Goal: Task Accomplishment & Management: Manage account settings

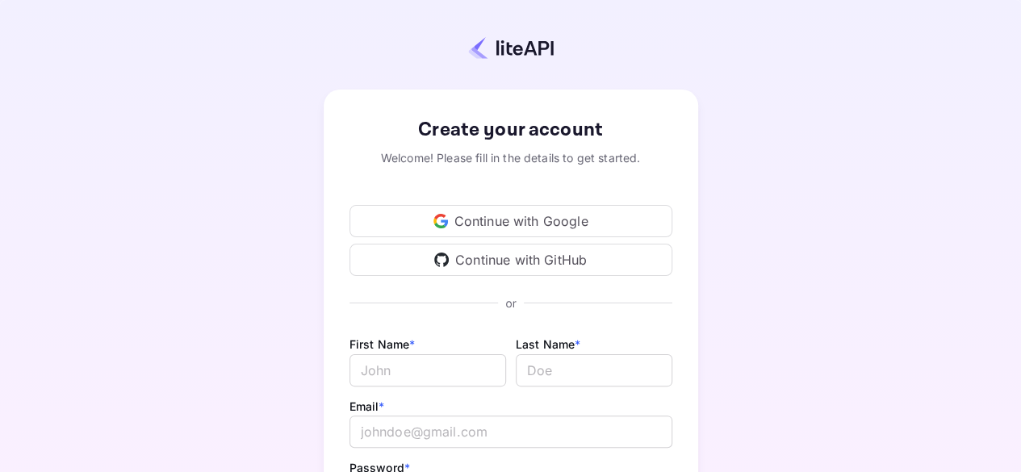
click at [240, 322] on div "Create your account Welcome! Please fill in the details to get started. Continu…" at bounding box center [510, 378] width 879 height 617
click at [508, 219] on div "Continue with Google" at bounding box center [510, 221] width 323 height 32
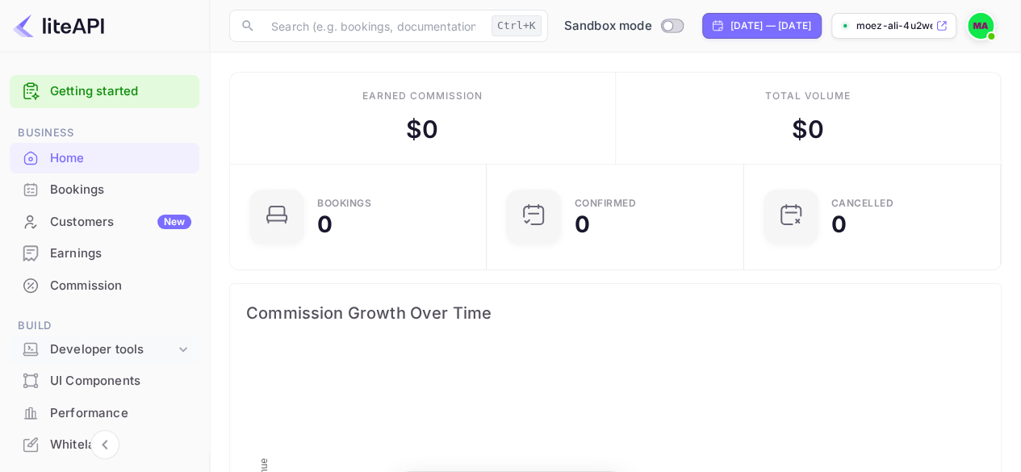
scroll to position [249, 236]
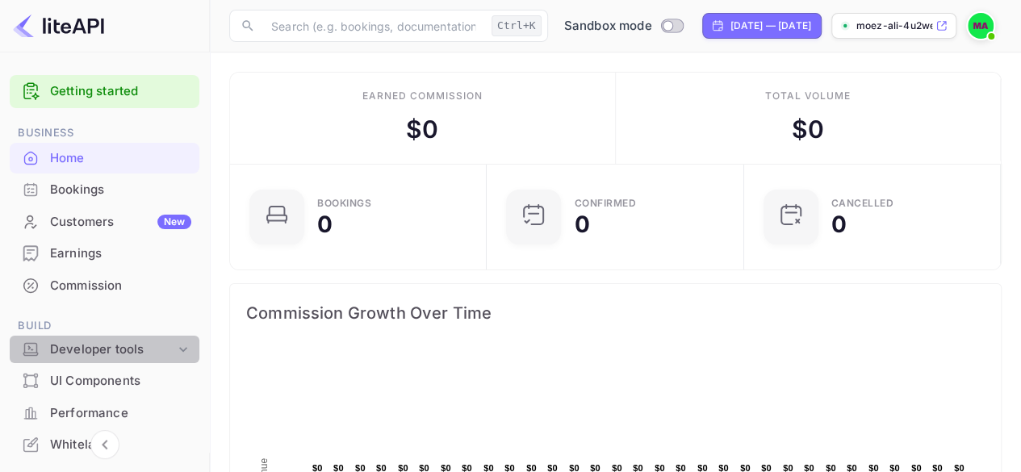
click at [128, 351] on div "Developer tools" at bounding box center [112, 350] width 125 height 19
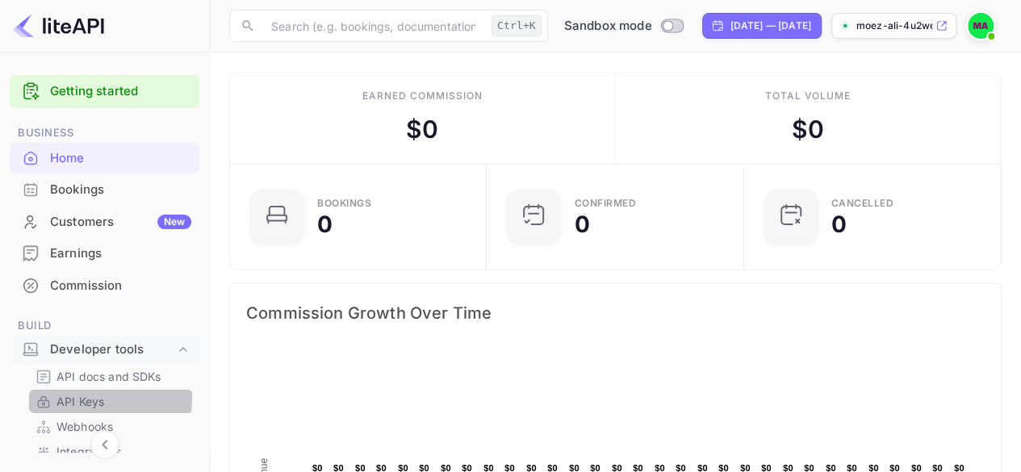
click at [91, 398] on p "API Keys" at bounding box center [80, 401] width 48 height 17
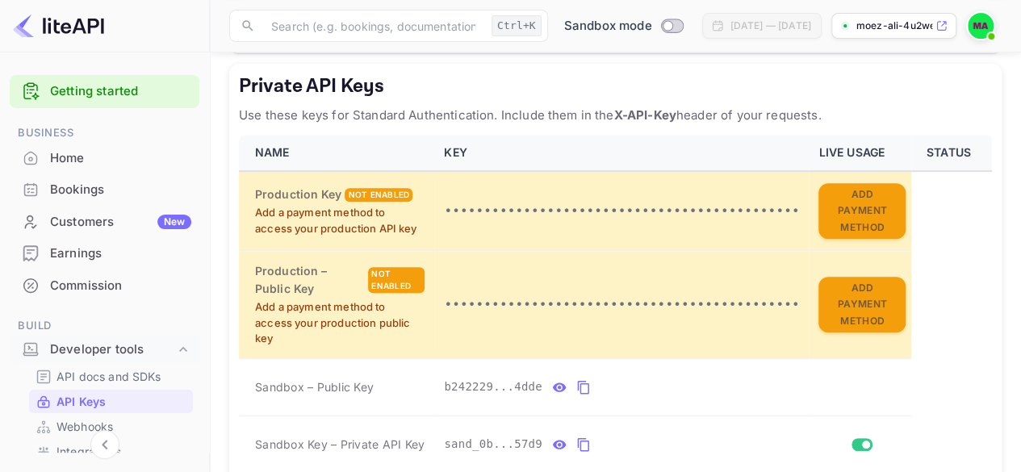
scroll to position [305, 0]
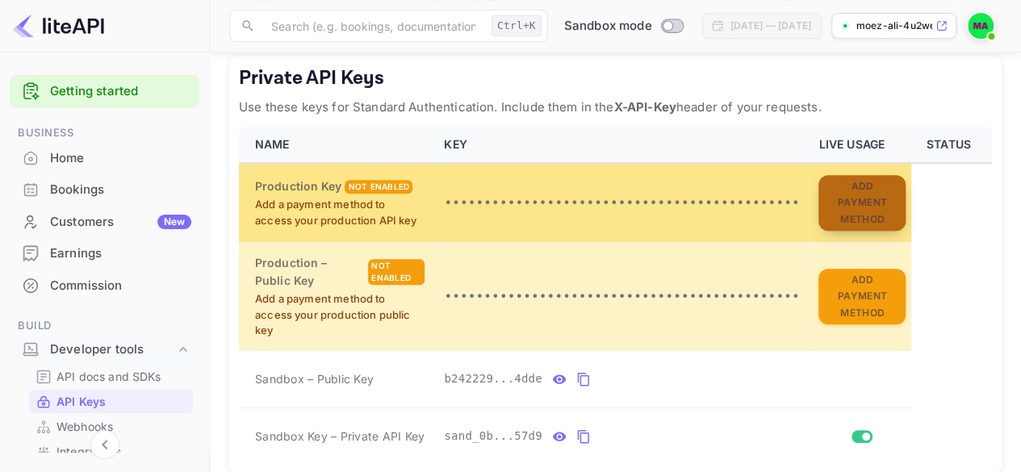
click at [847, 203] on button "Add Payment Method" at bounding box center [861, 203] width 87 height 56
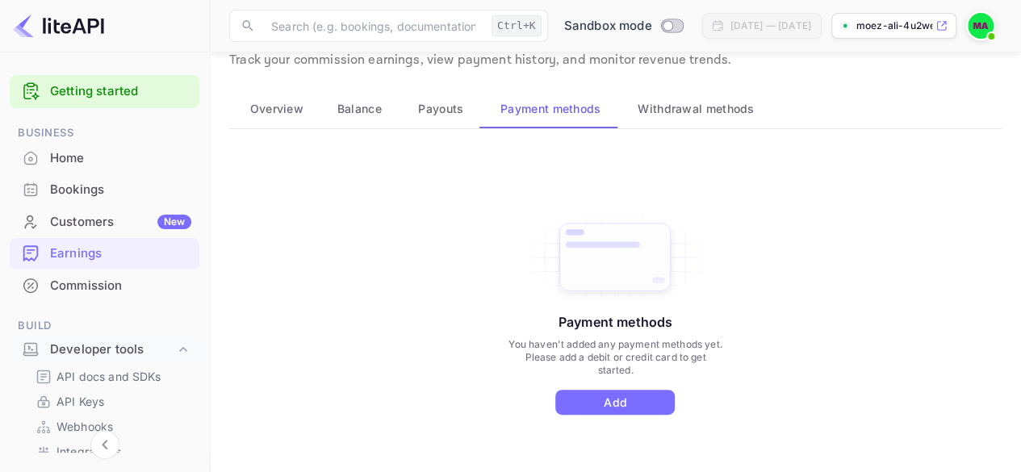
scroll to position [35, 0]
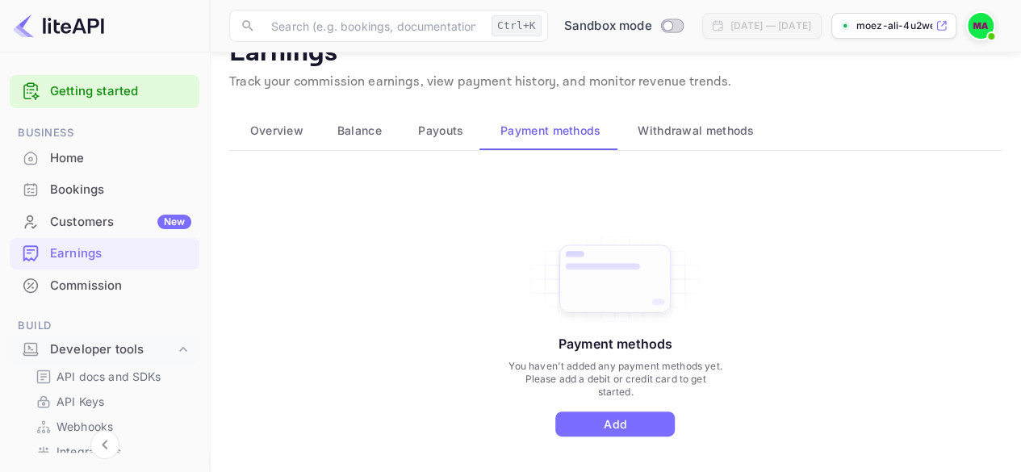
click at [447, 122] on span "Payouts" at bounding box center [440, 130] width 45 height 19
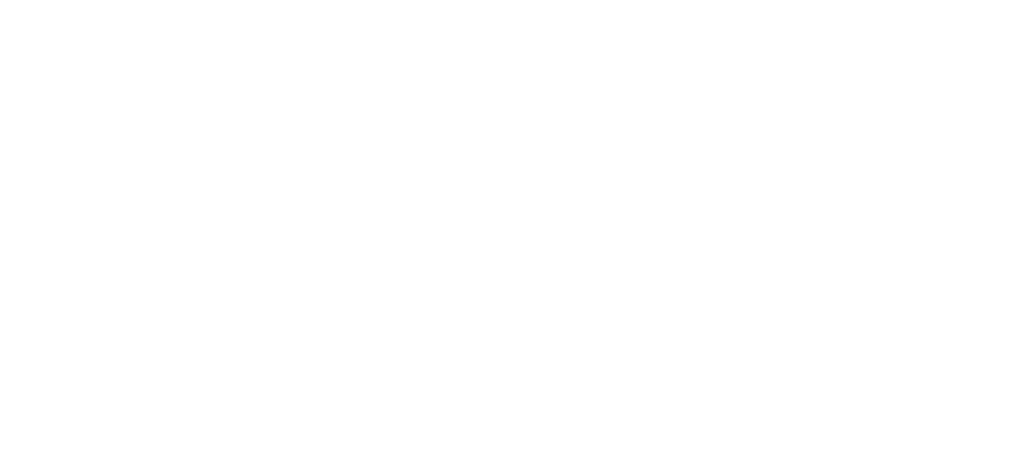
scroll to position [0, 0]
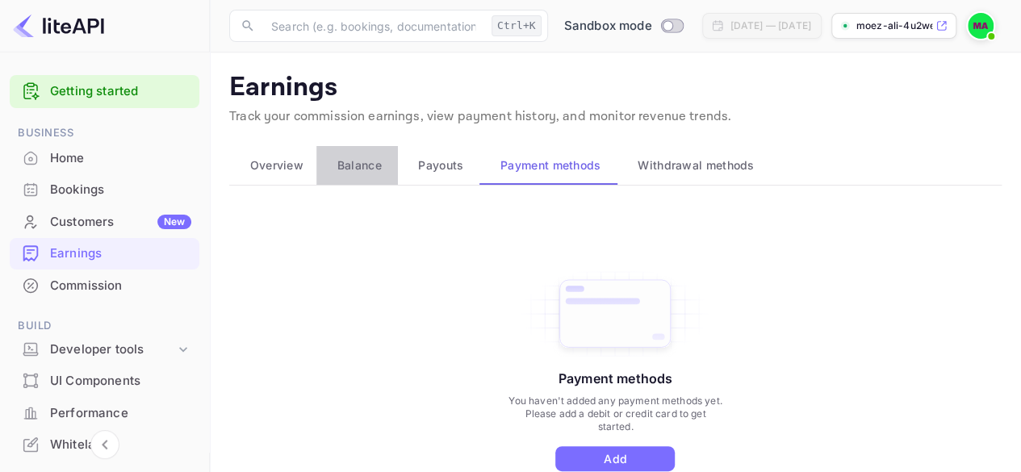
click at [355, 157] on span "Balance" at bounding box center [359, 165] width 44 height 19
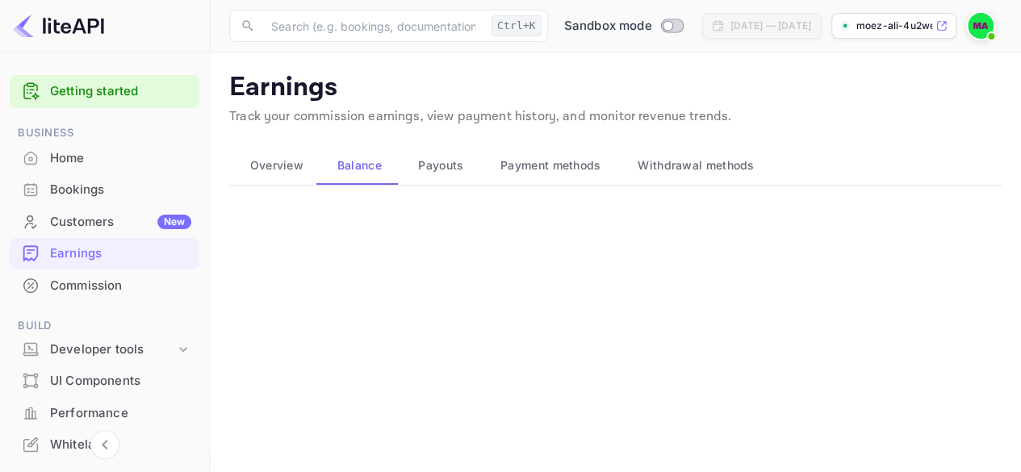
click at [439, 169] on span "Payouts" at bounding box center [440, 165] width 45 height 19
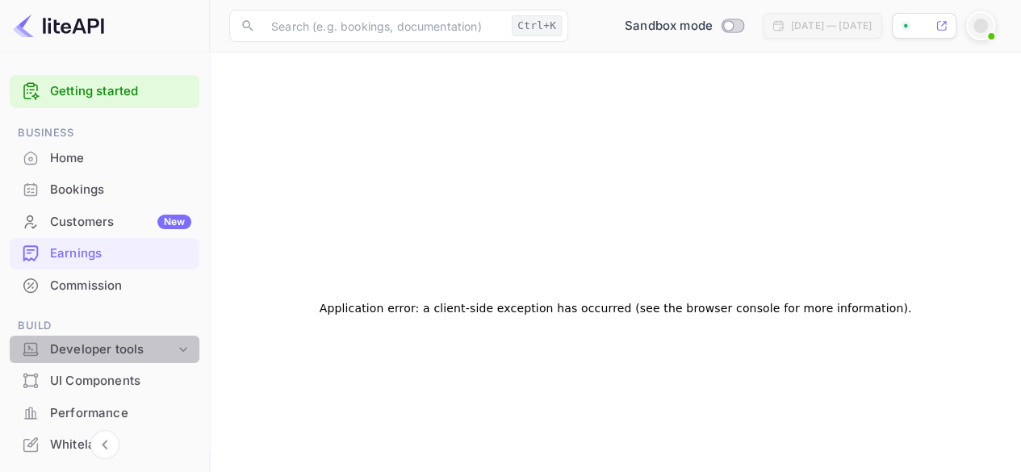
click at [118, 348] on div "Developer tools" at bounding box center [112, 350] width 125 height 19
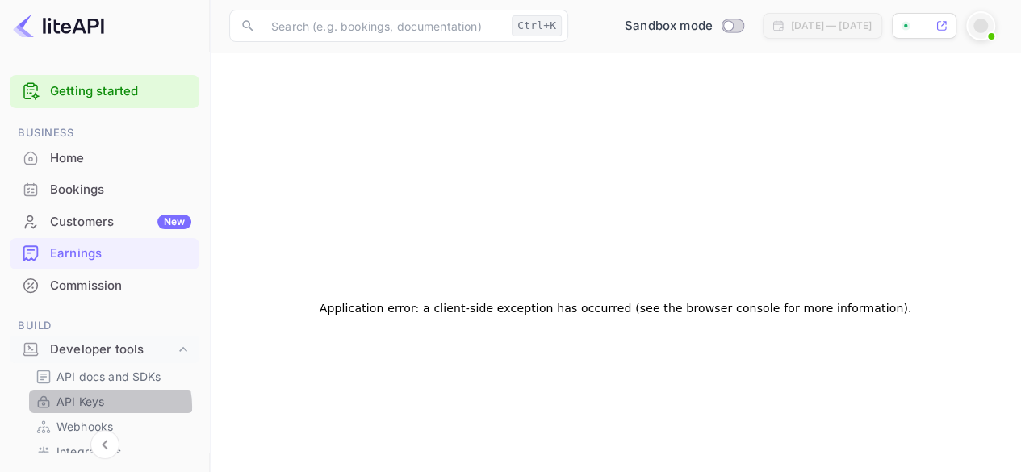
click at [102, 407] on p "API Keys" at bounding box center [80, 401] width 48 height 17
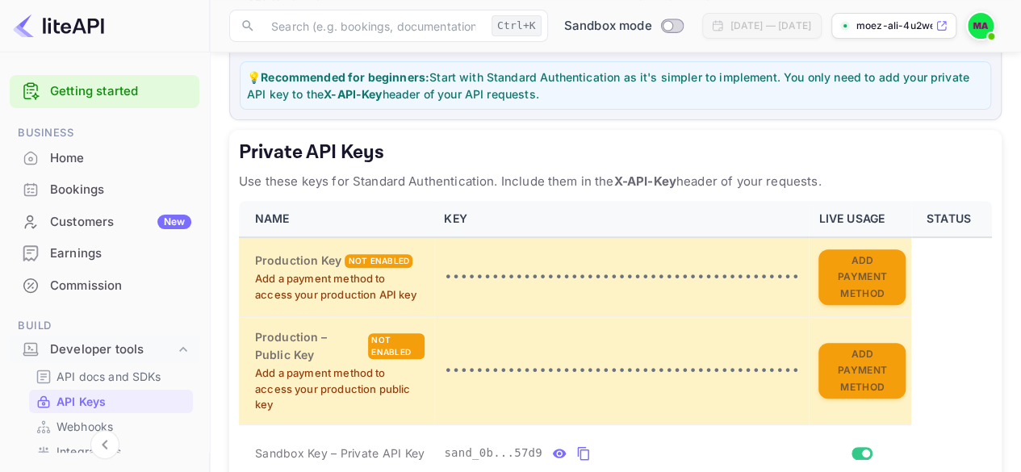
scroll to position [233, 0]
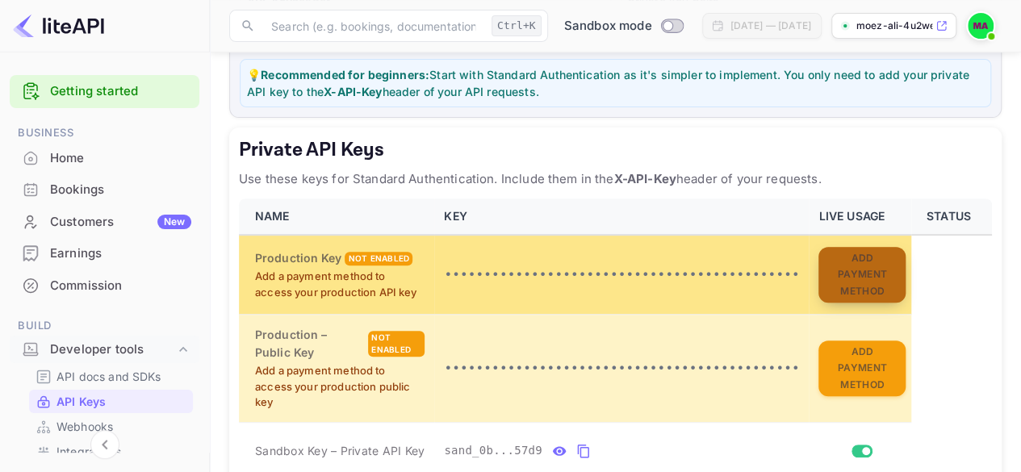
click at [818, 272] on button "Add Payment Method" at bounding box center [861, 275] width 87 height 56
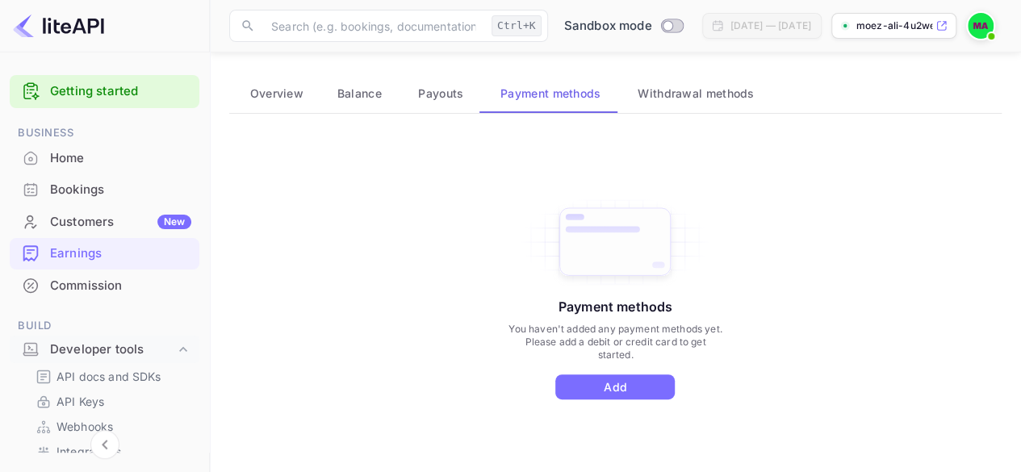
scroll to position [86, 0]
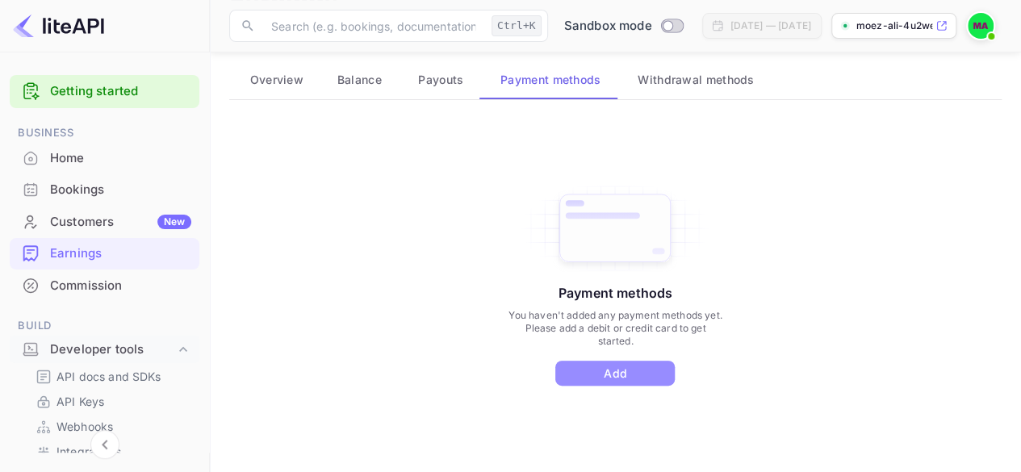
click at [591, 383] on button "Add" at bounding box center [614, 373] width 119 height 25
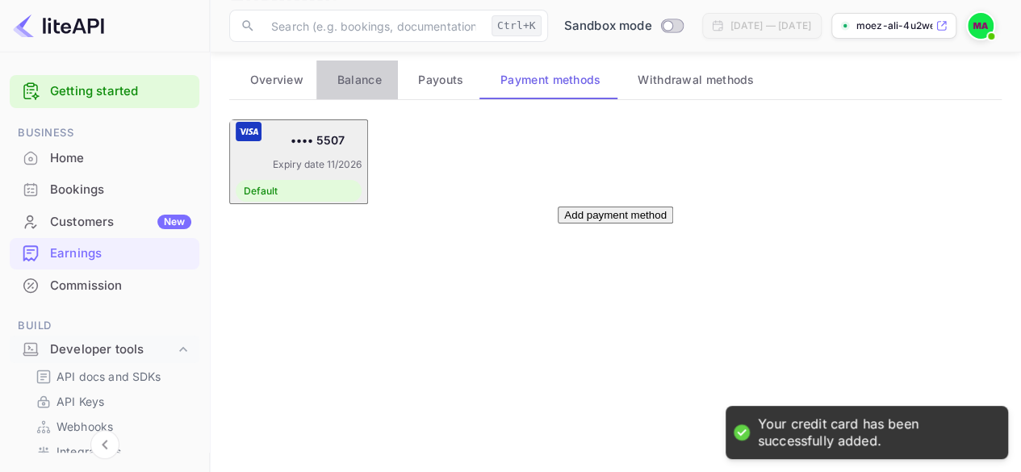
click at [346, 73] on span "Balance" at bounding box center [359, 79] width 44 height 19
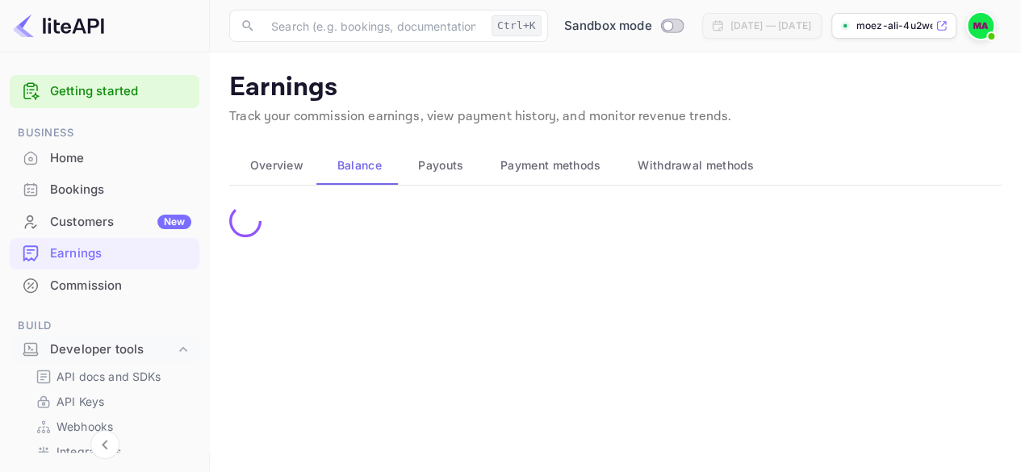
scroll to position [0, 0]
click at [275, 162] on span "Overview" at bounding box center [276, 165] width 53 height 19
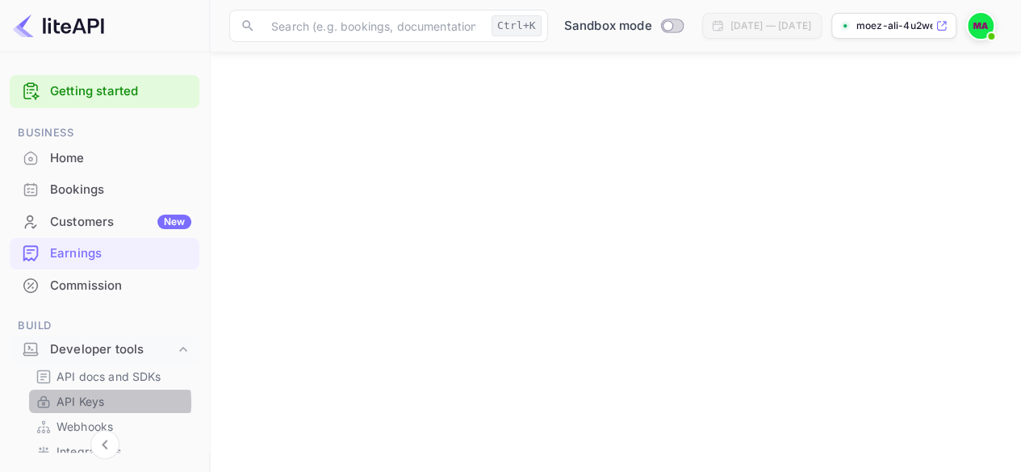
click at [83, 403] on p "API Keys" at bounding box center [80, 401] width 48 height 17
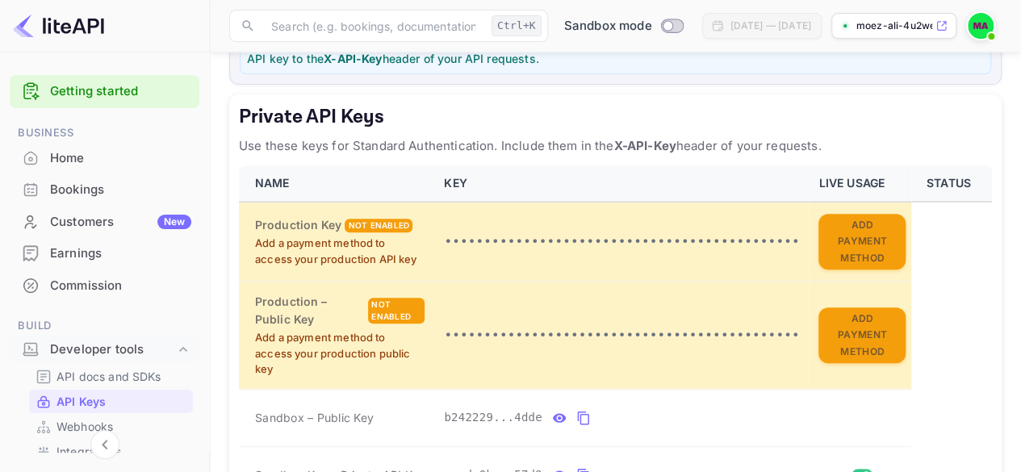
scroll to position [269, 0]
